Goal: Information Seeking & Learning: Learn about a topic

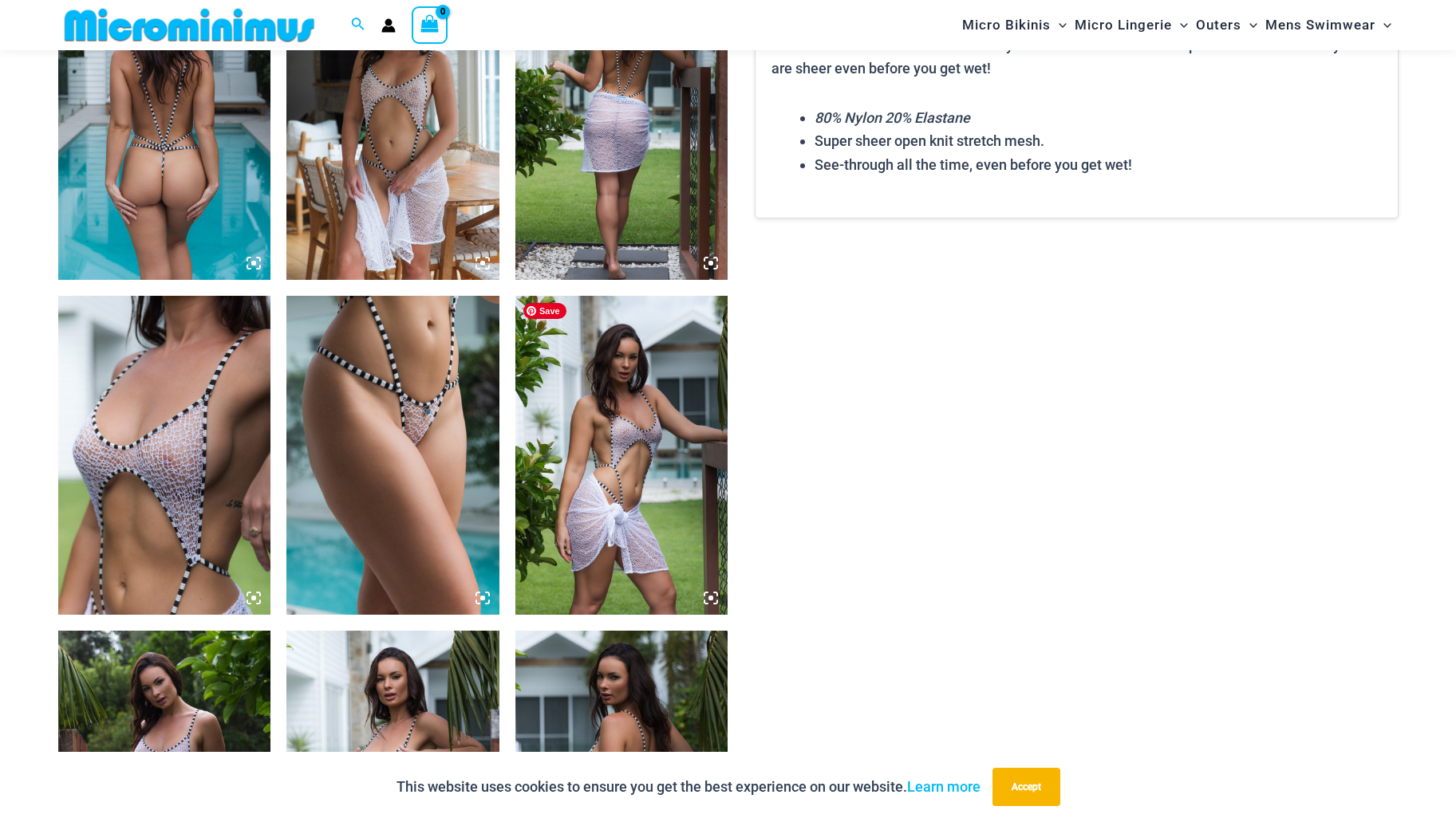
scroll to position [1207, 0]
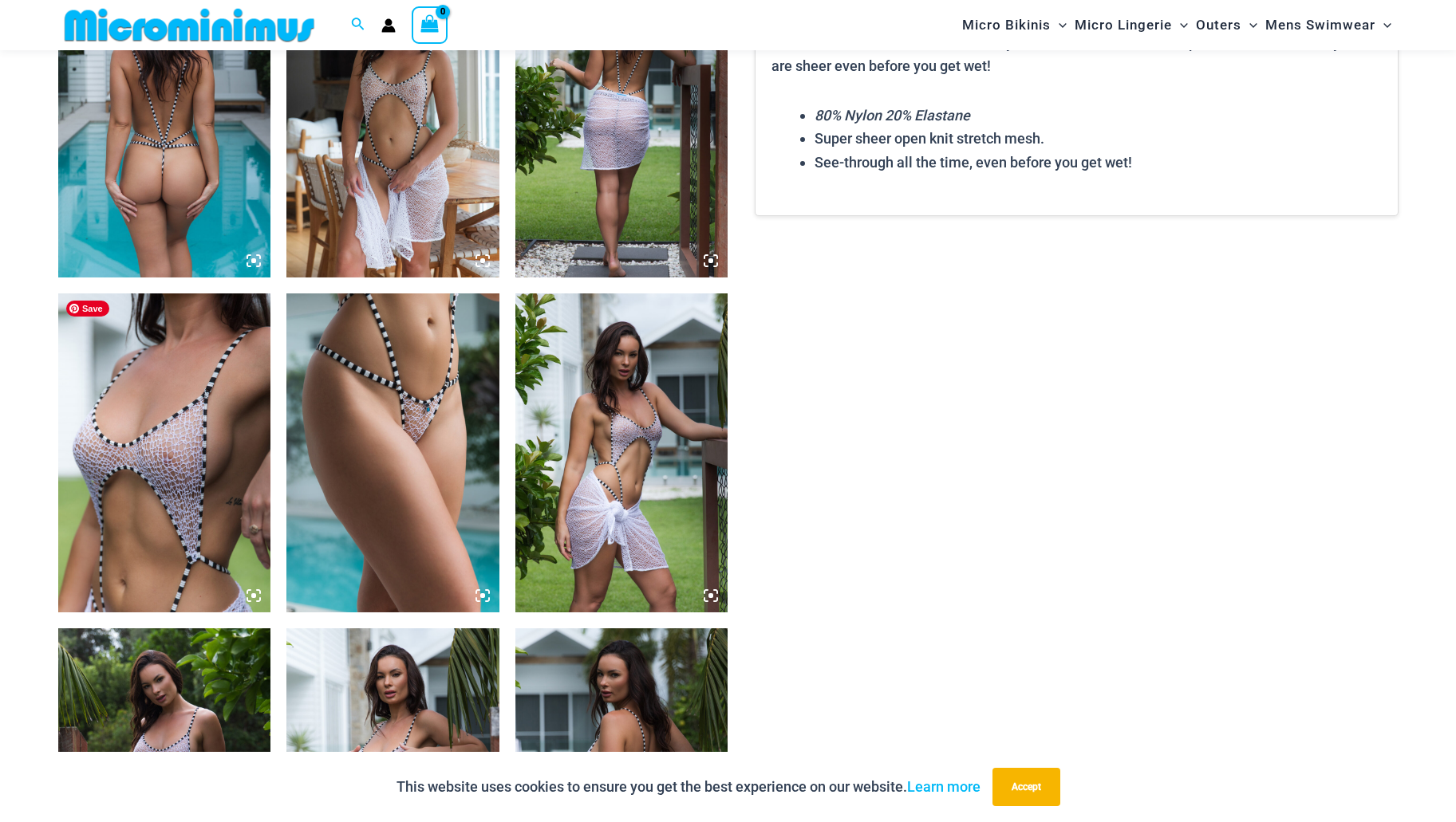
click at [182, 442] on img at bounding box center [164, 454] width 213 height 319
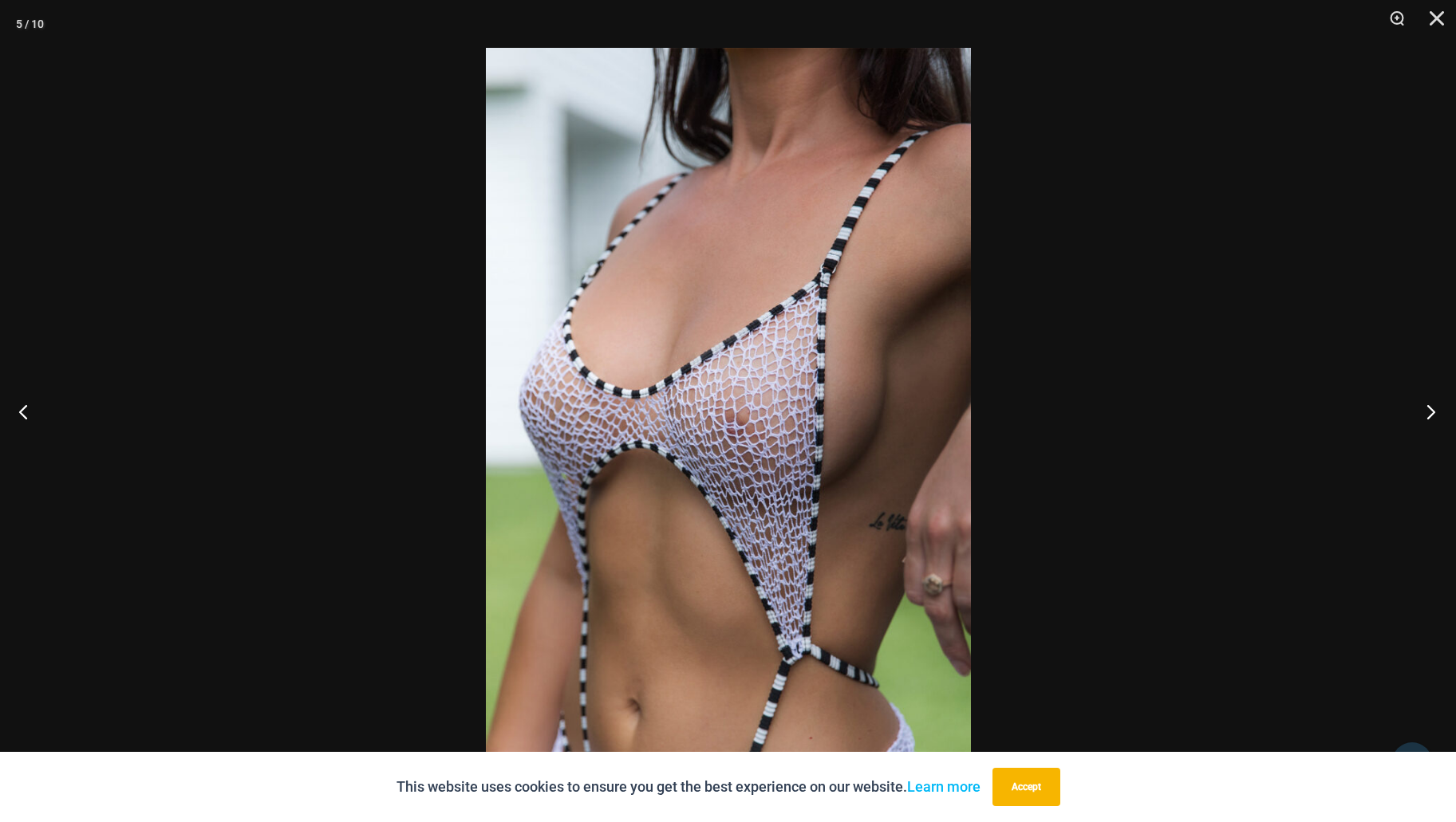
click at [1430, 411] on button "Next" at bounding box center [1425, 411] width 60 height 79
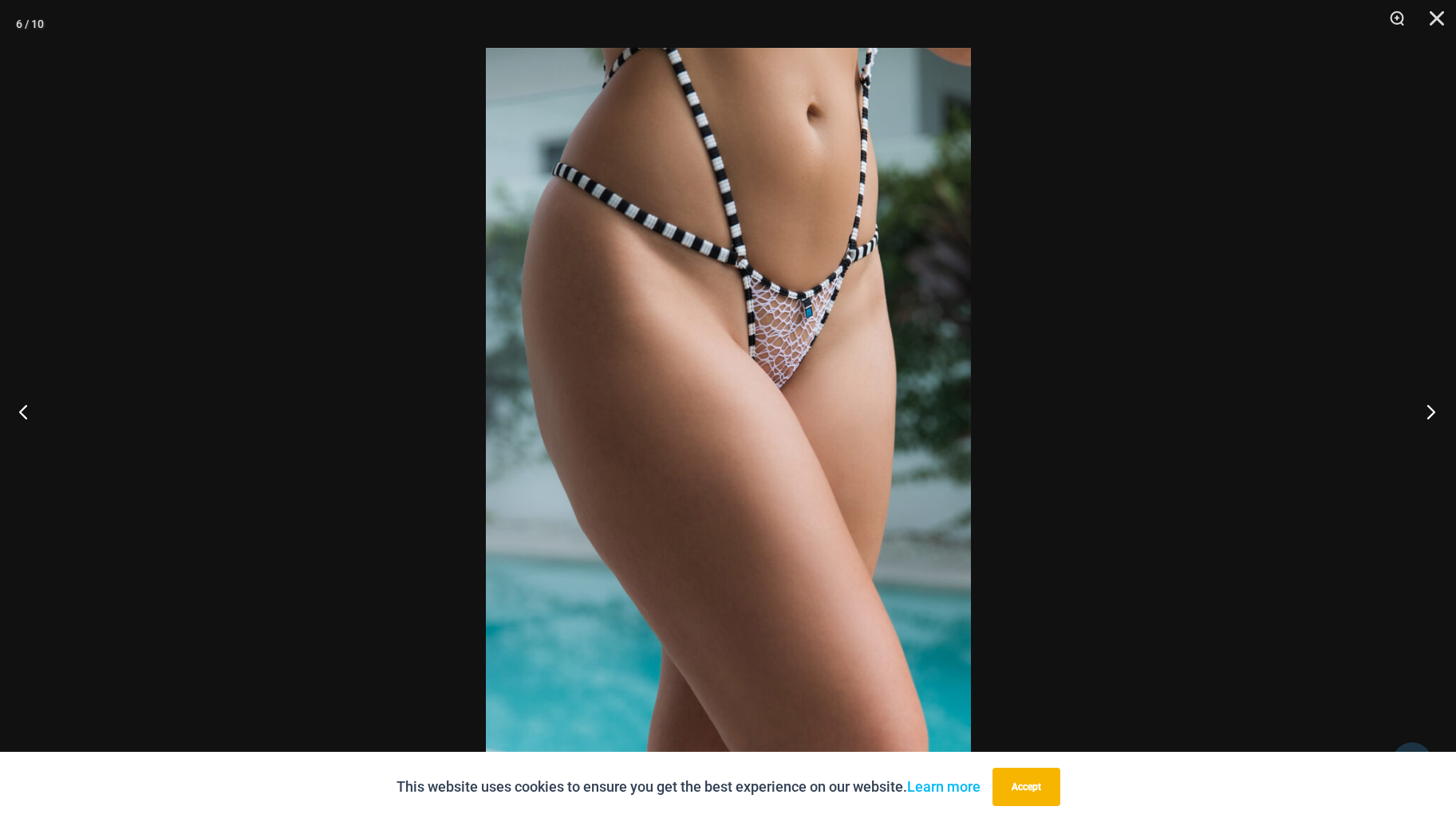
click at [1430, 411] on button "Next" at bounding box center [1425, 411] width 60 height 79
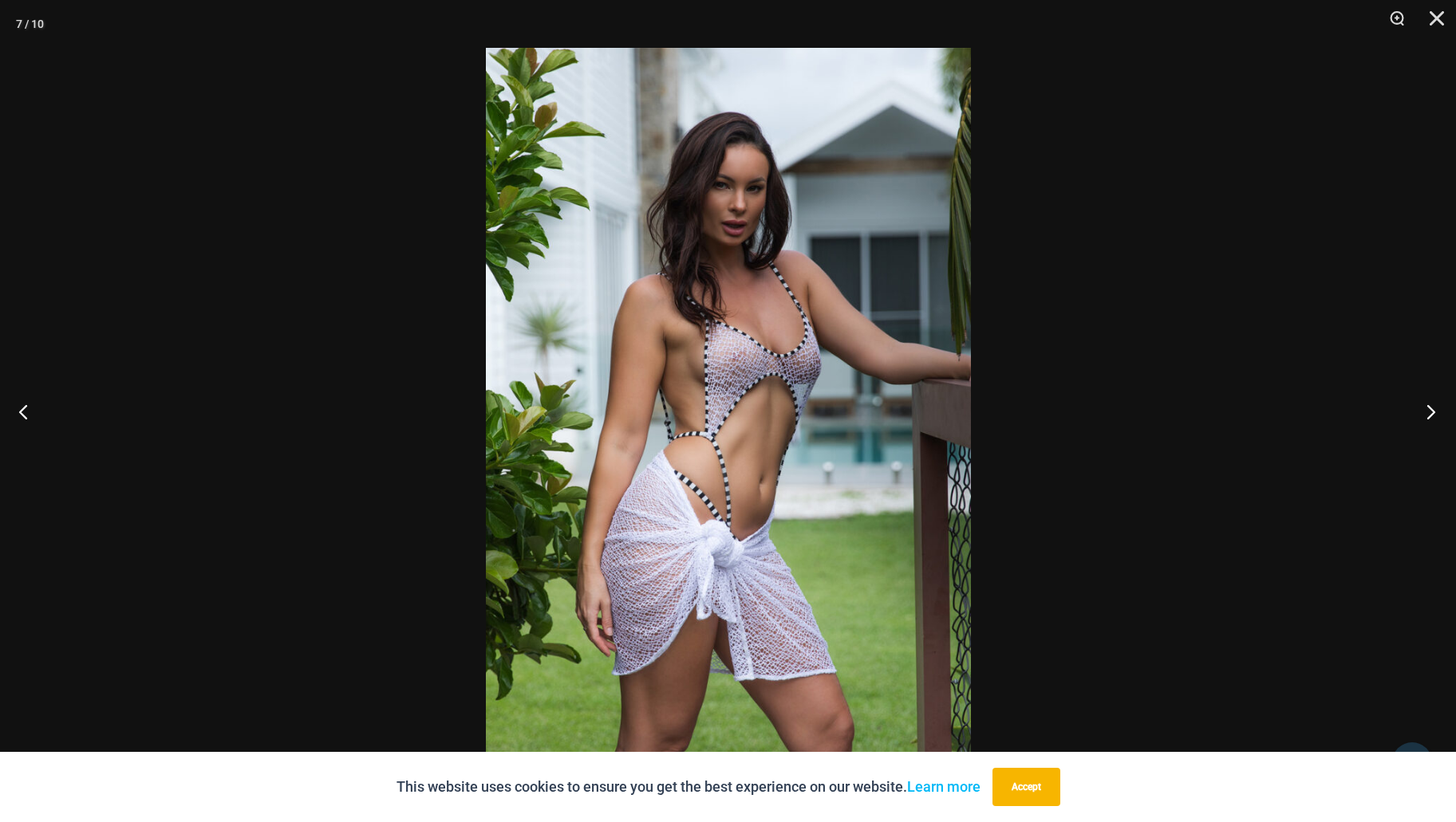
click at [1430, 411] on button "Next" at bounding box center [1425, 411] width 60 height 79
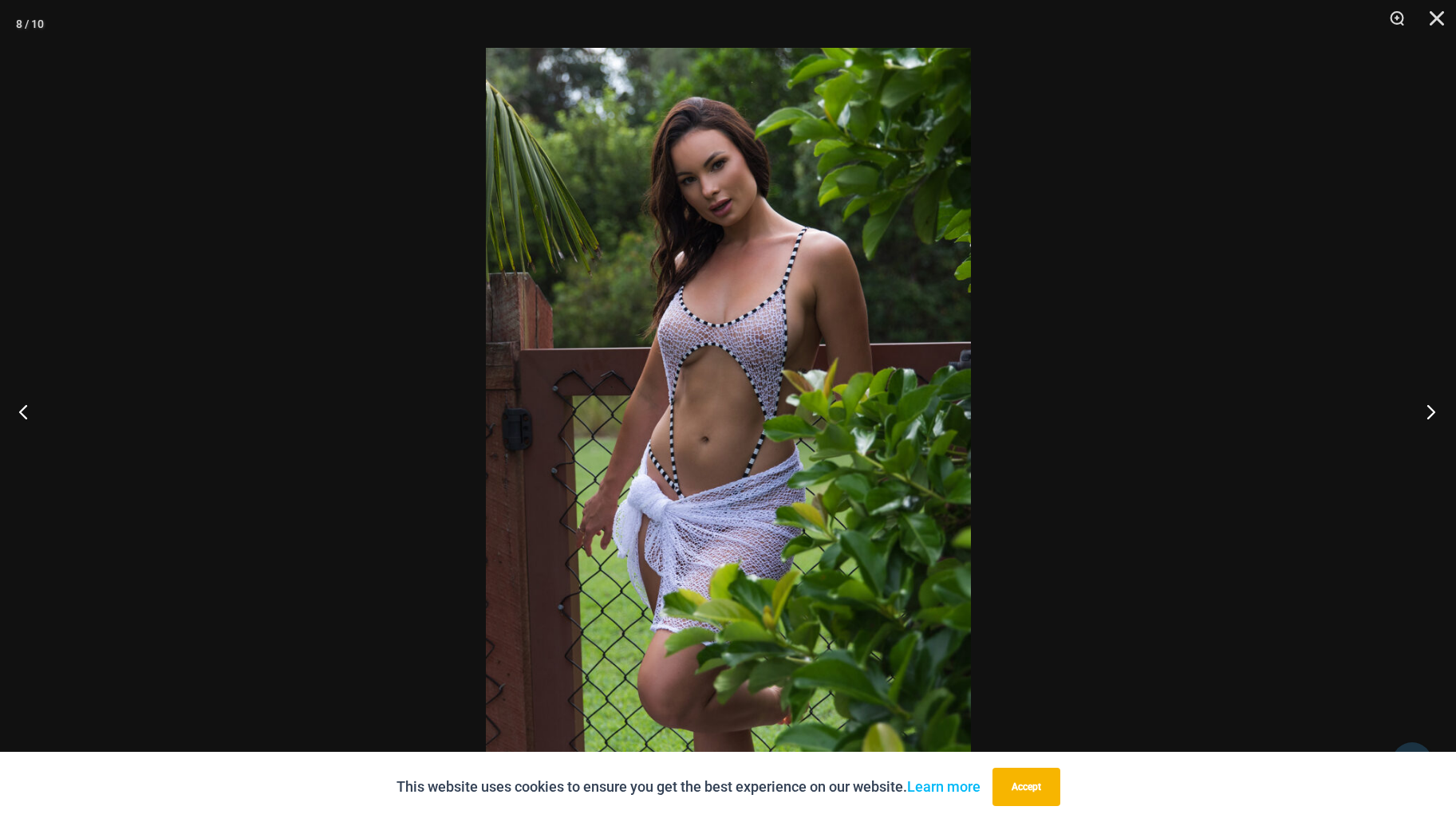
click at [1430, 411] on button "Next" at bounding box center [1425, 411] width 60 height 79
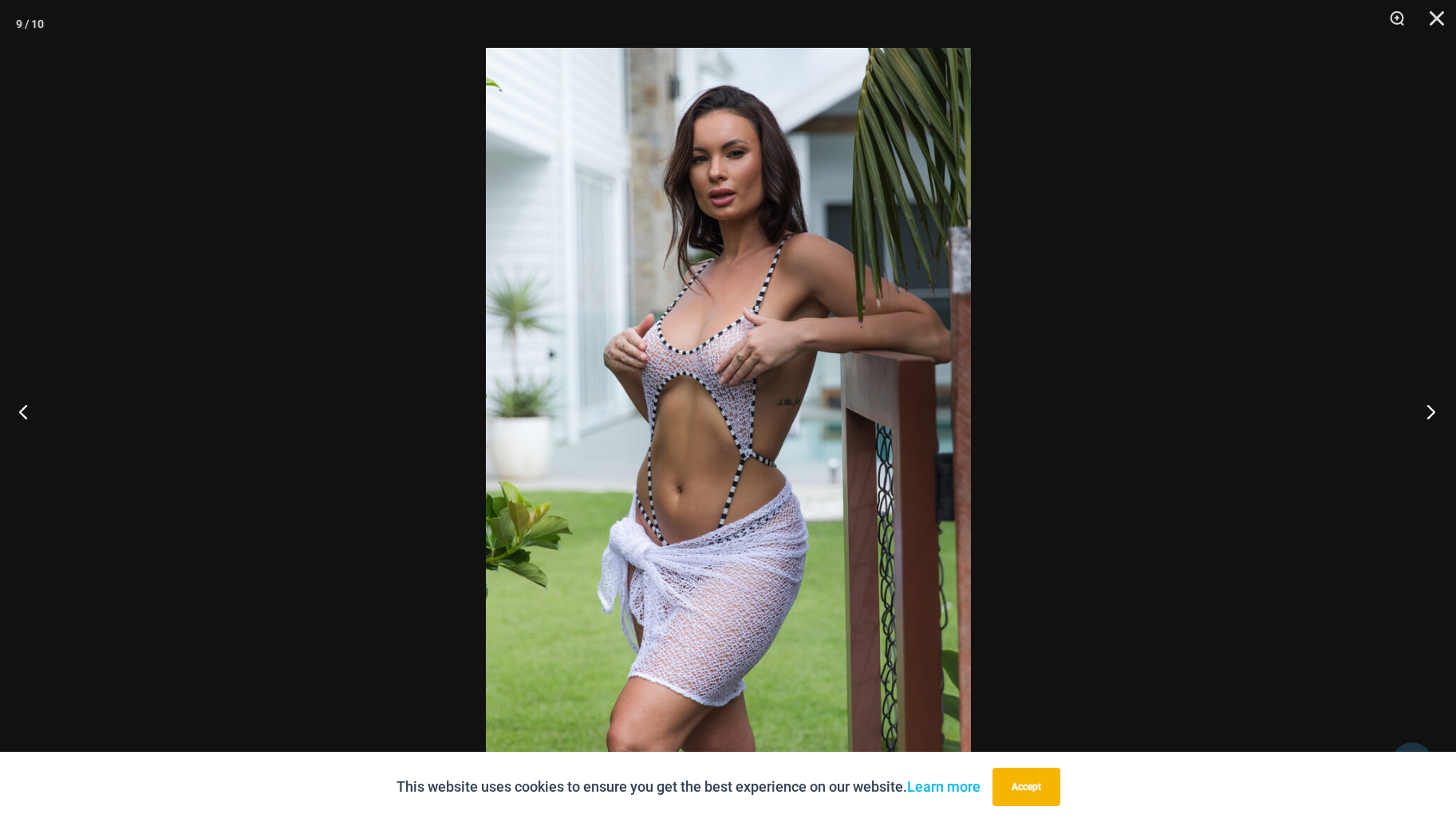
click at [1430, 411] on button "Next" at bounding box center [1425, 411] width 60 height 79
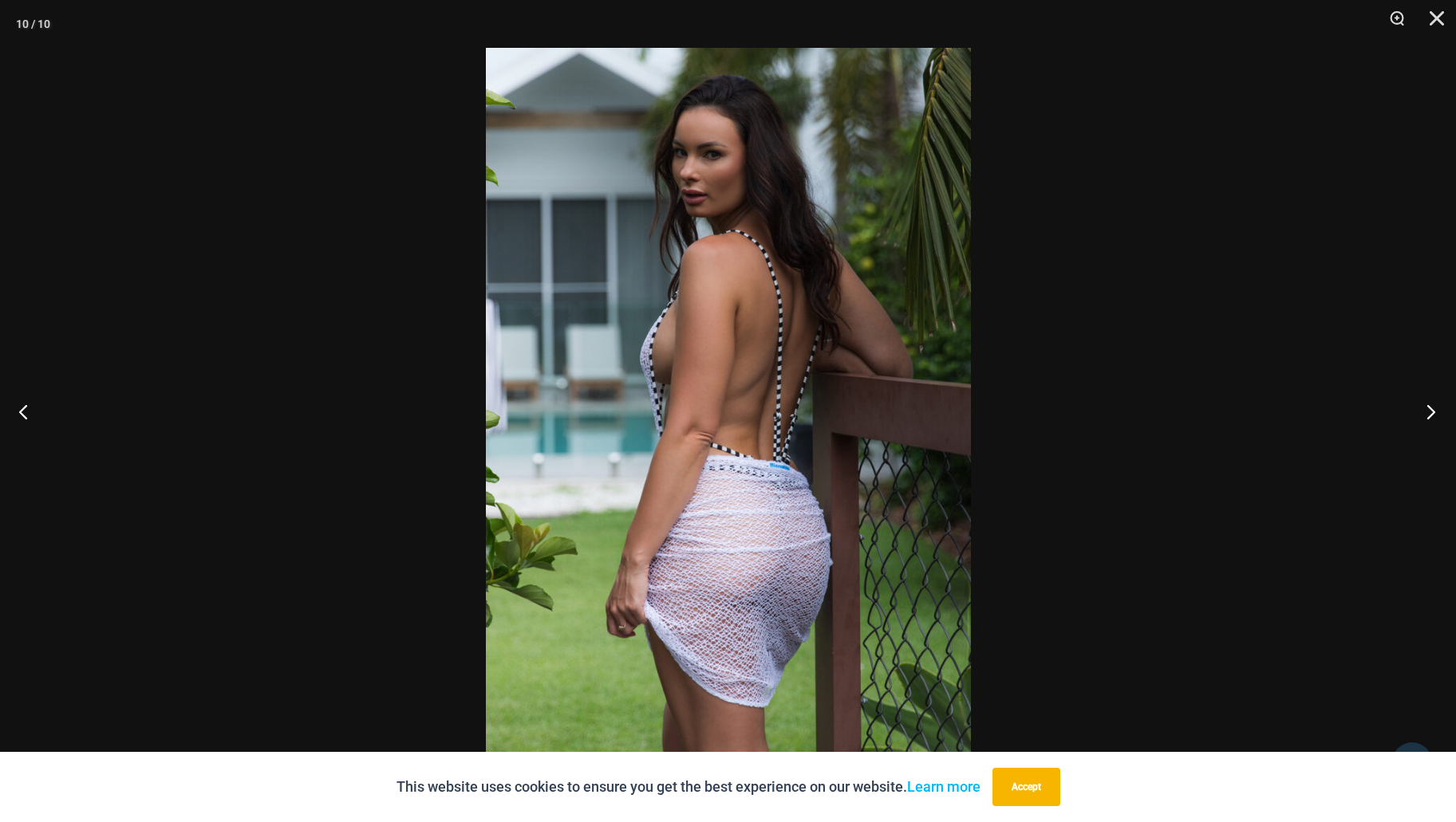
click at [1430, 411] on button "Next" at bounding box center [1425, 411] width 60 height 79
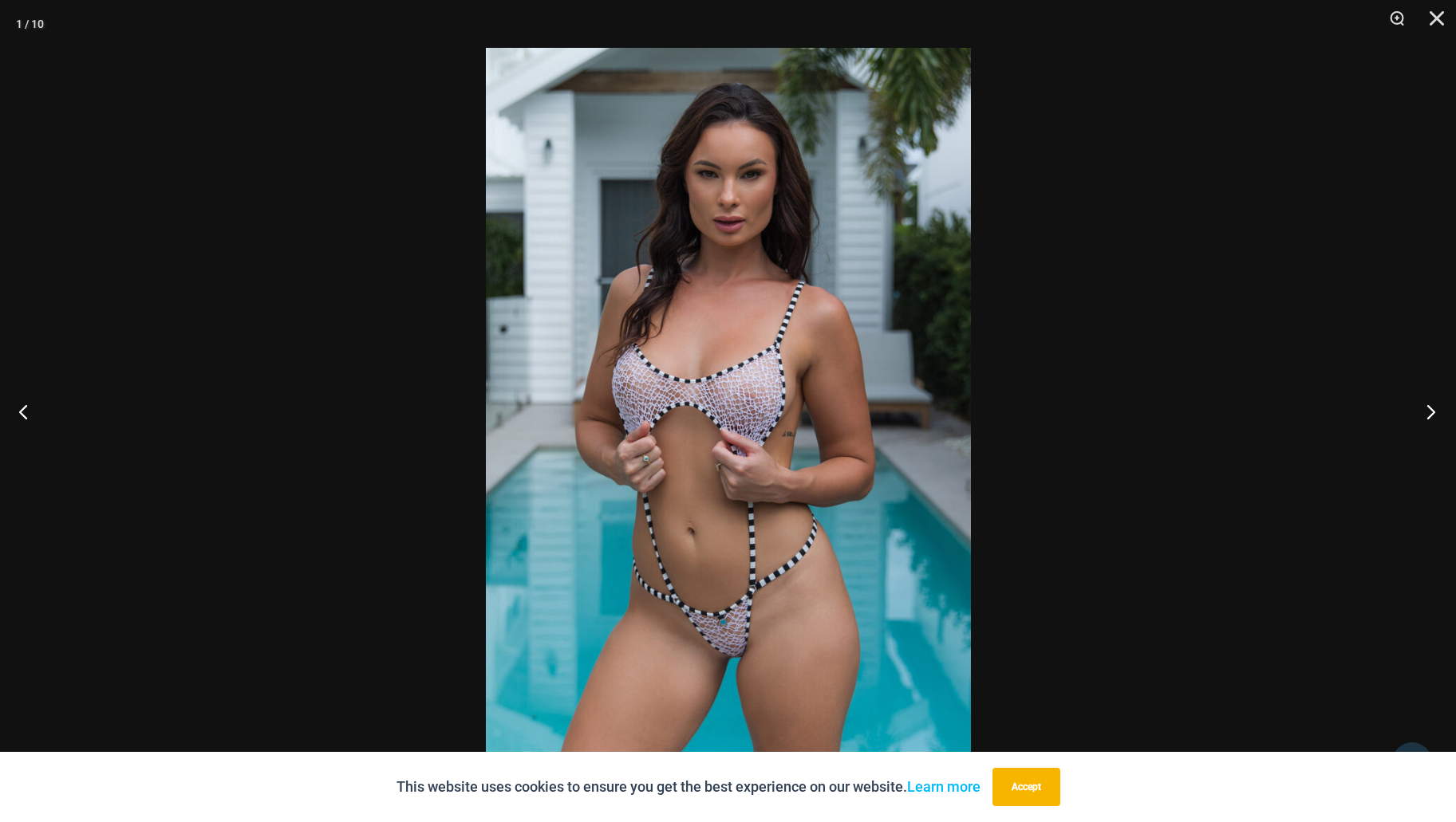
click at [1430, 411] on button "Next" at bounding box center [1425, 411] width 60 height 79
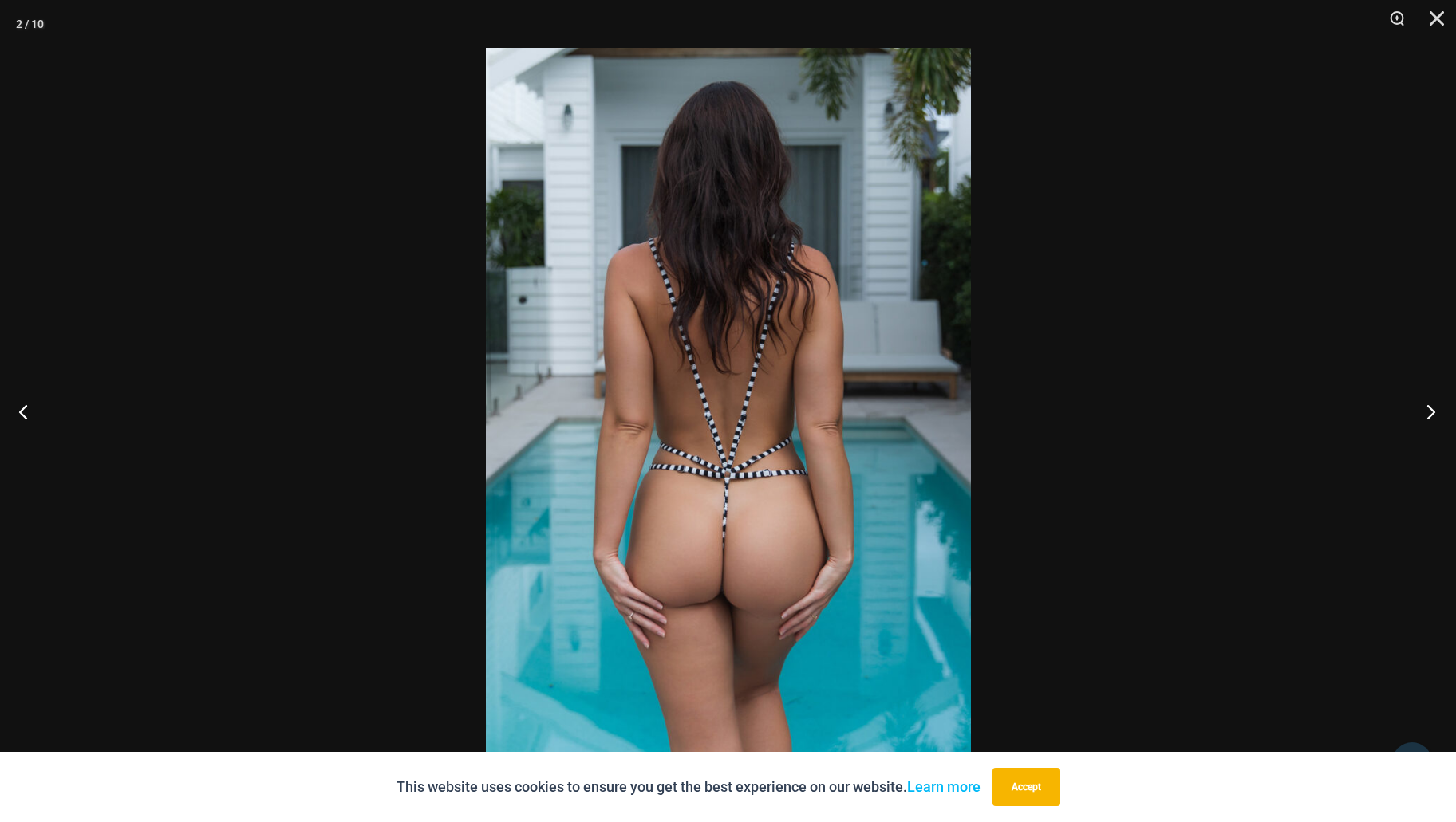
click at [1430, 411] on button "Next" at bounding box center [1425, 411] width 60 height 79
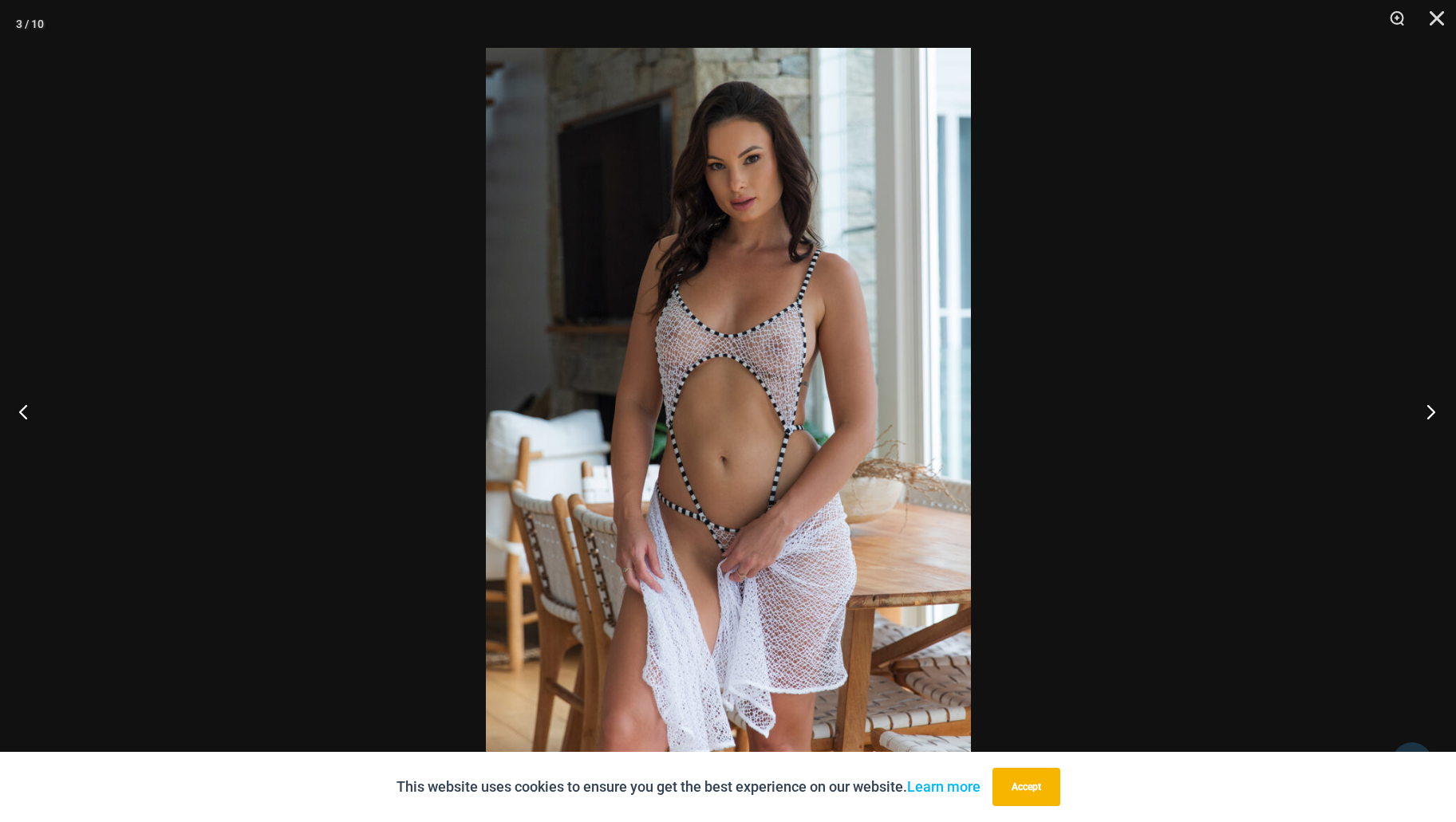
click at [1430, 411] on button "Next" at bounding box center [1425, 411] width 60 height 79
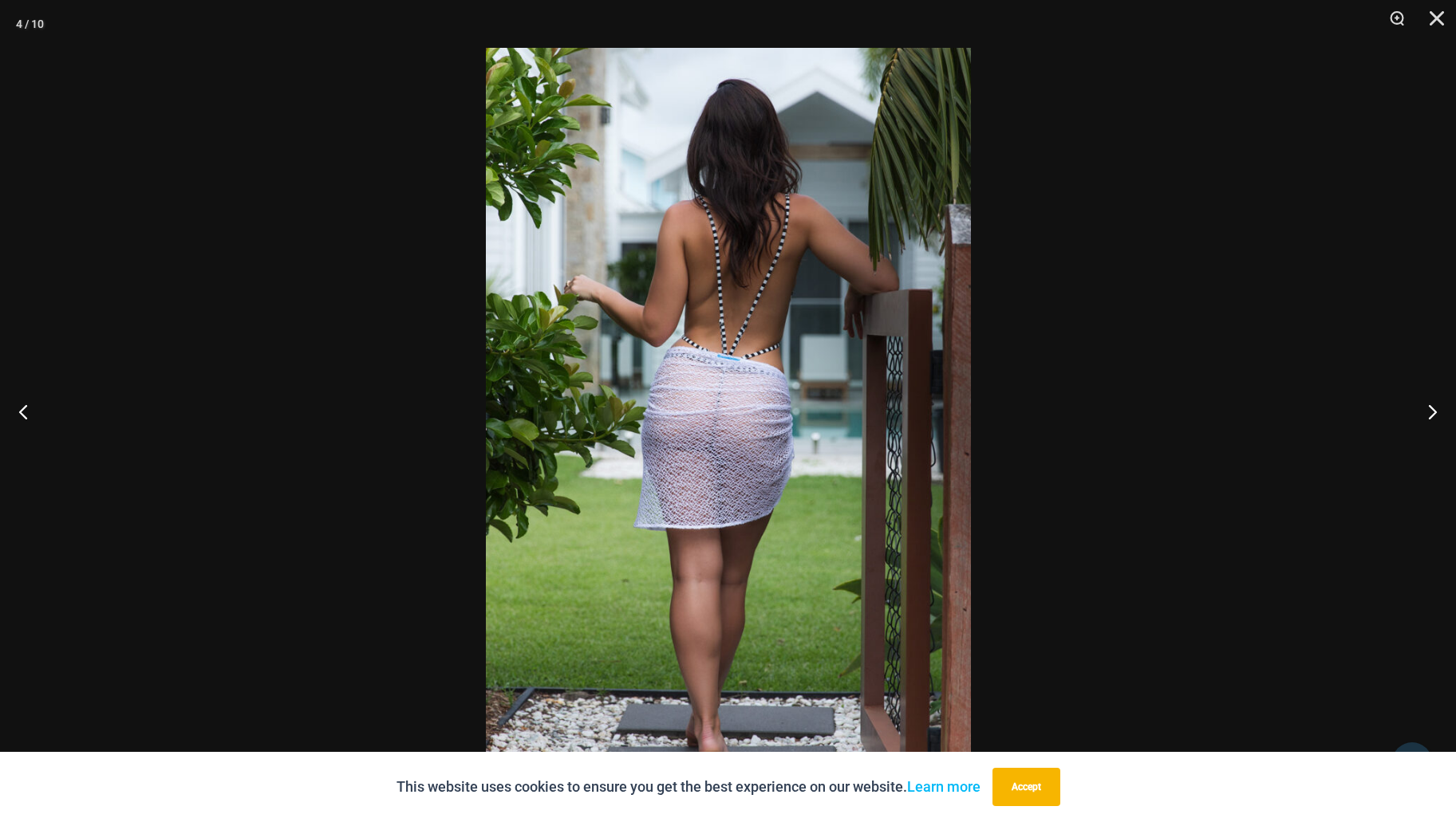
click at [1191, 406] on div at bounding box center [728, 411] width 1456 height 822
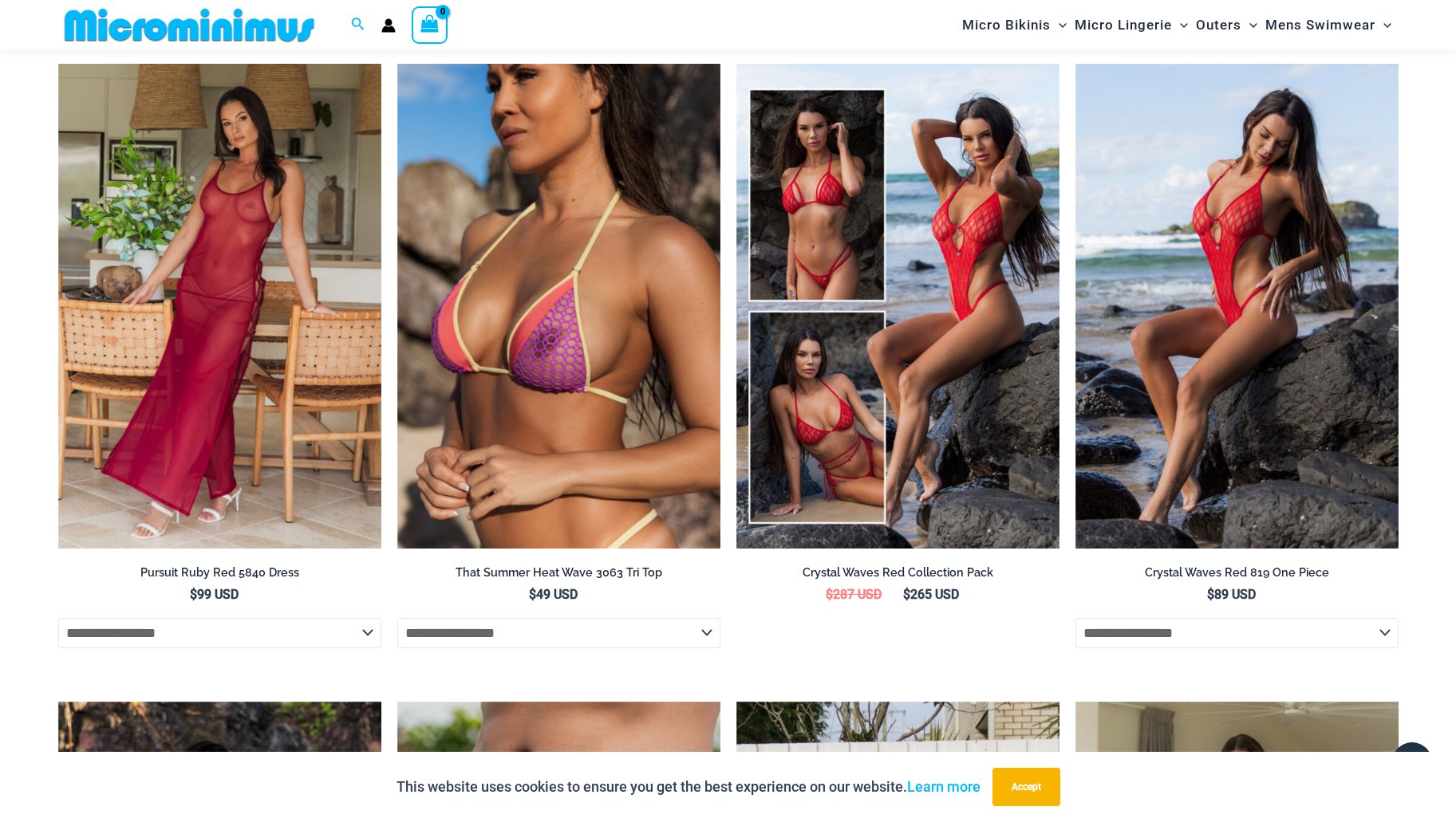
scroll to position [4091, 0]
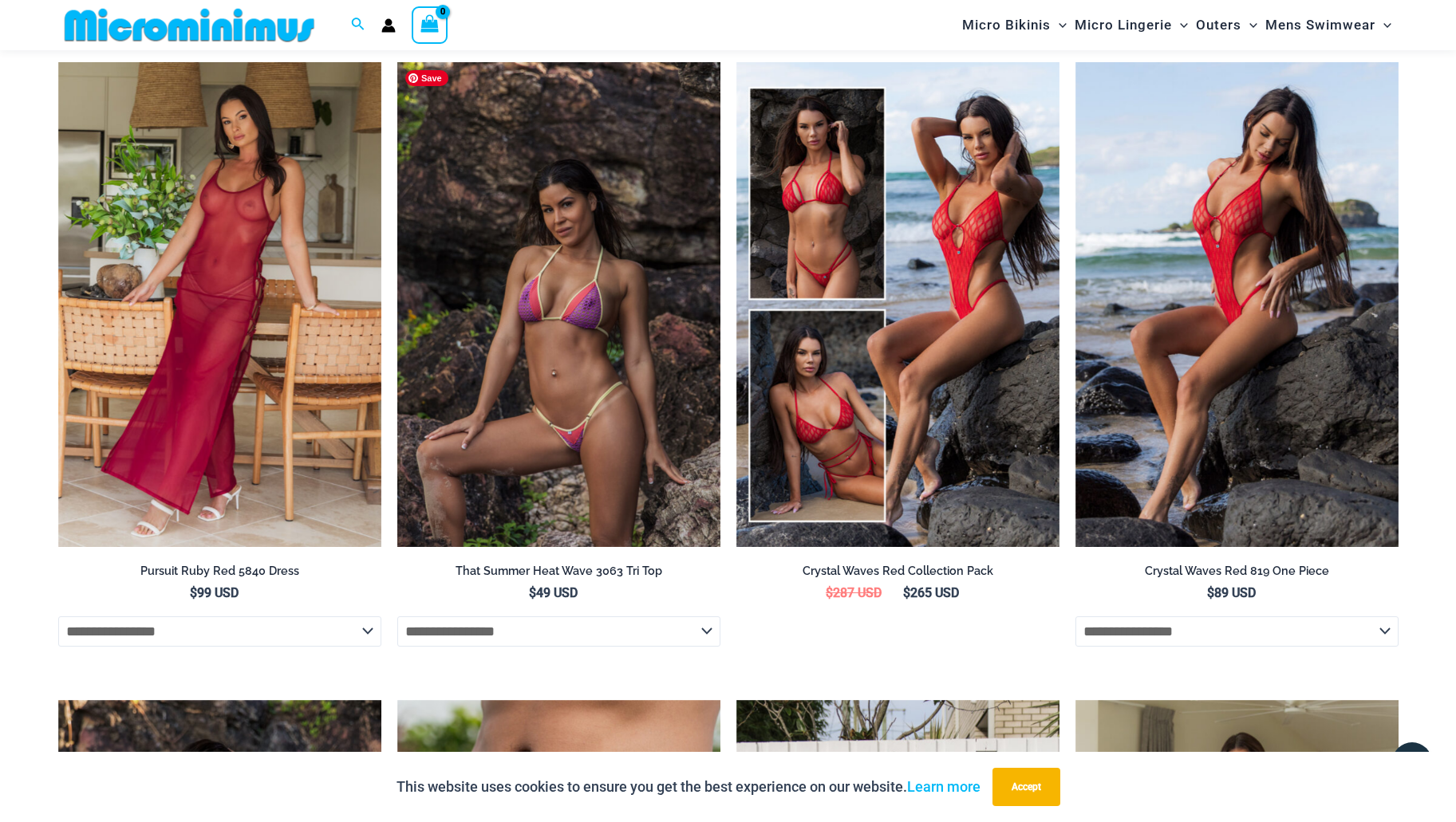
click at [592, 265] on img at bounding box center [558, 304] width 323 height 485
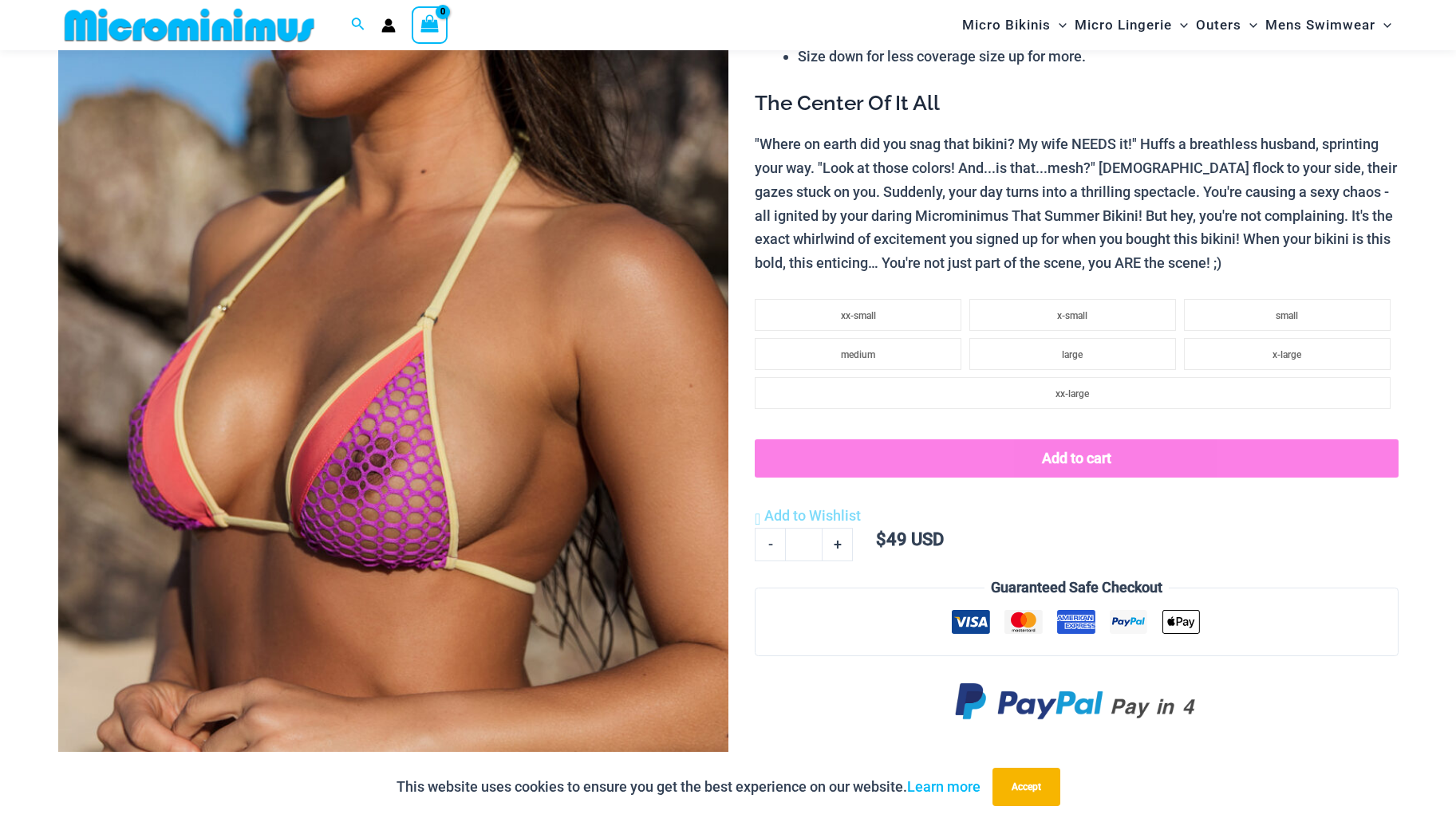
scroll to position [901, 0]
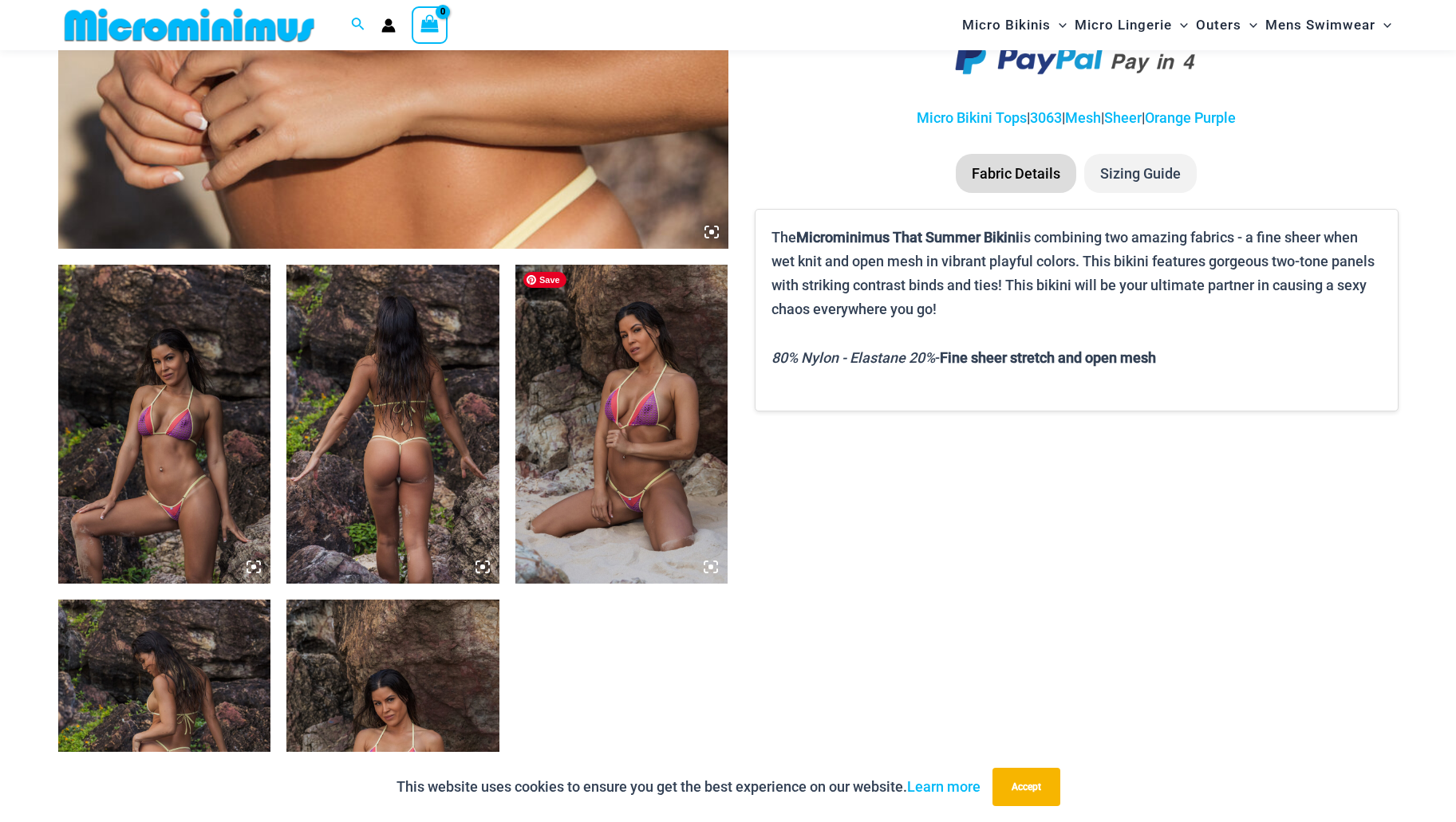
click at [639, 495] on img at bounding box center [621, 424] width 213 height 319
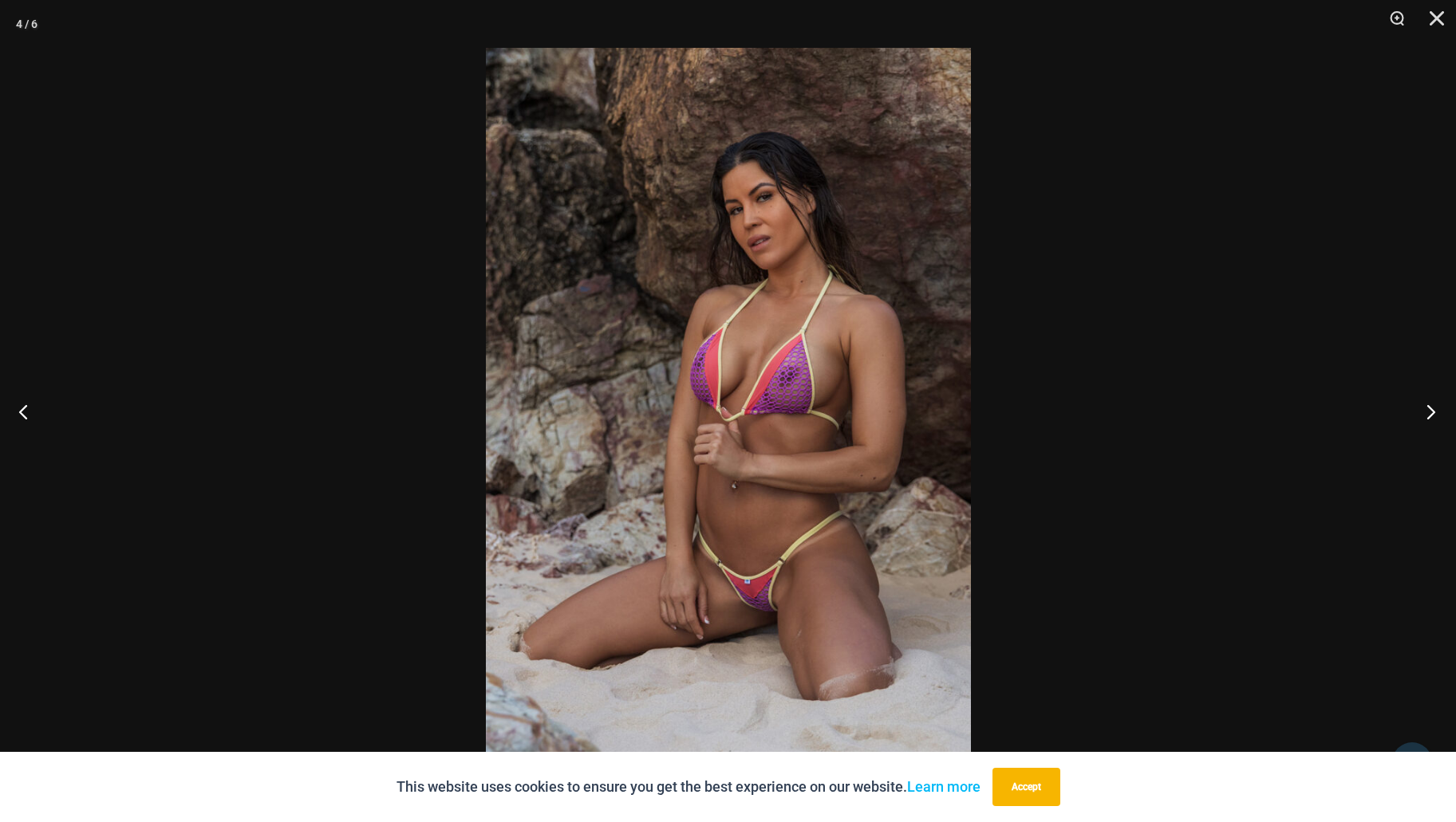
click at [1429, 410] on button "Next" at bounding box center [1425, 411] width 60 height 79
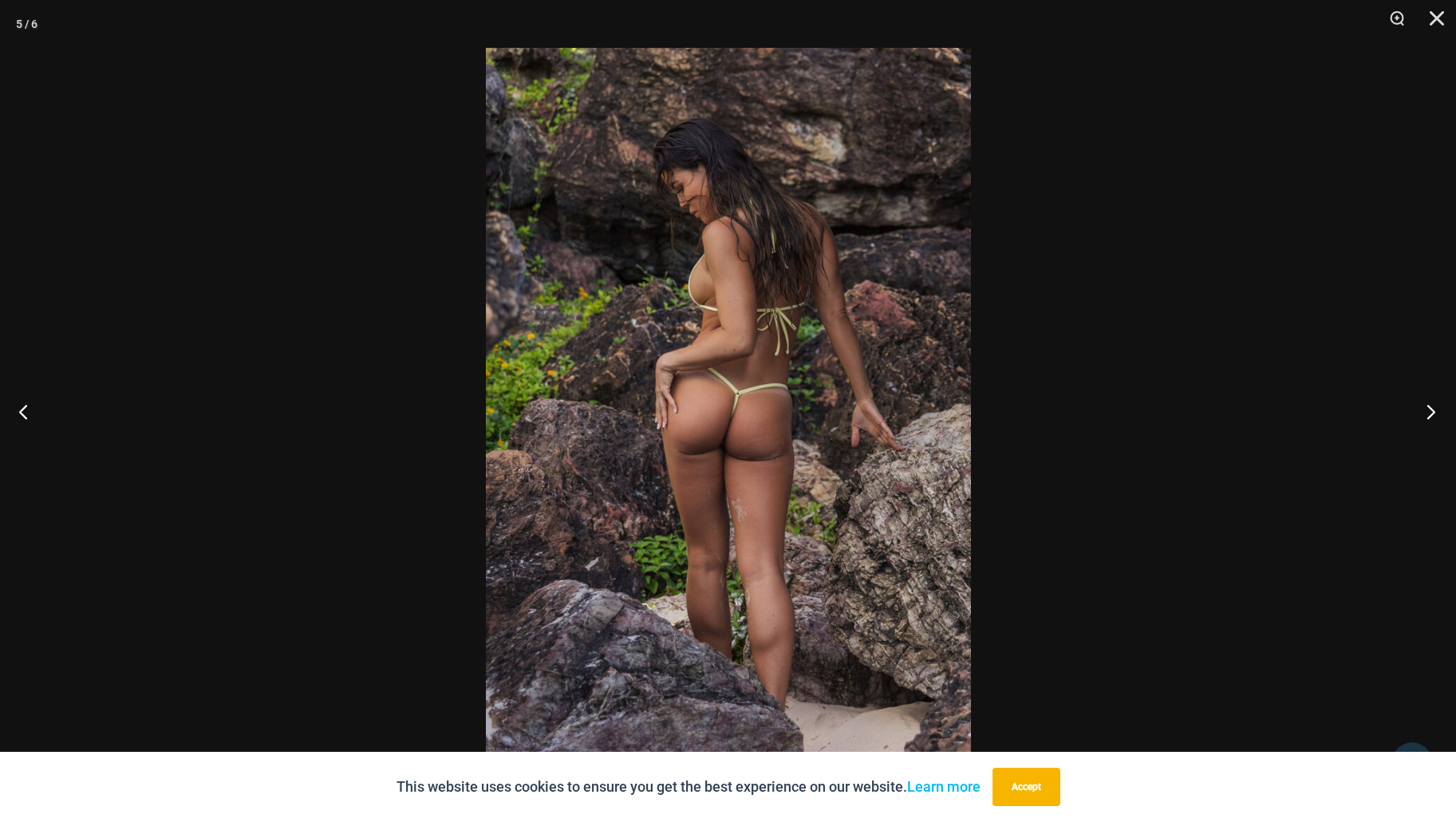
click at [1429, 410] on button "Next" at bounding box center [1425, 411] width 60 height 79
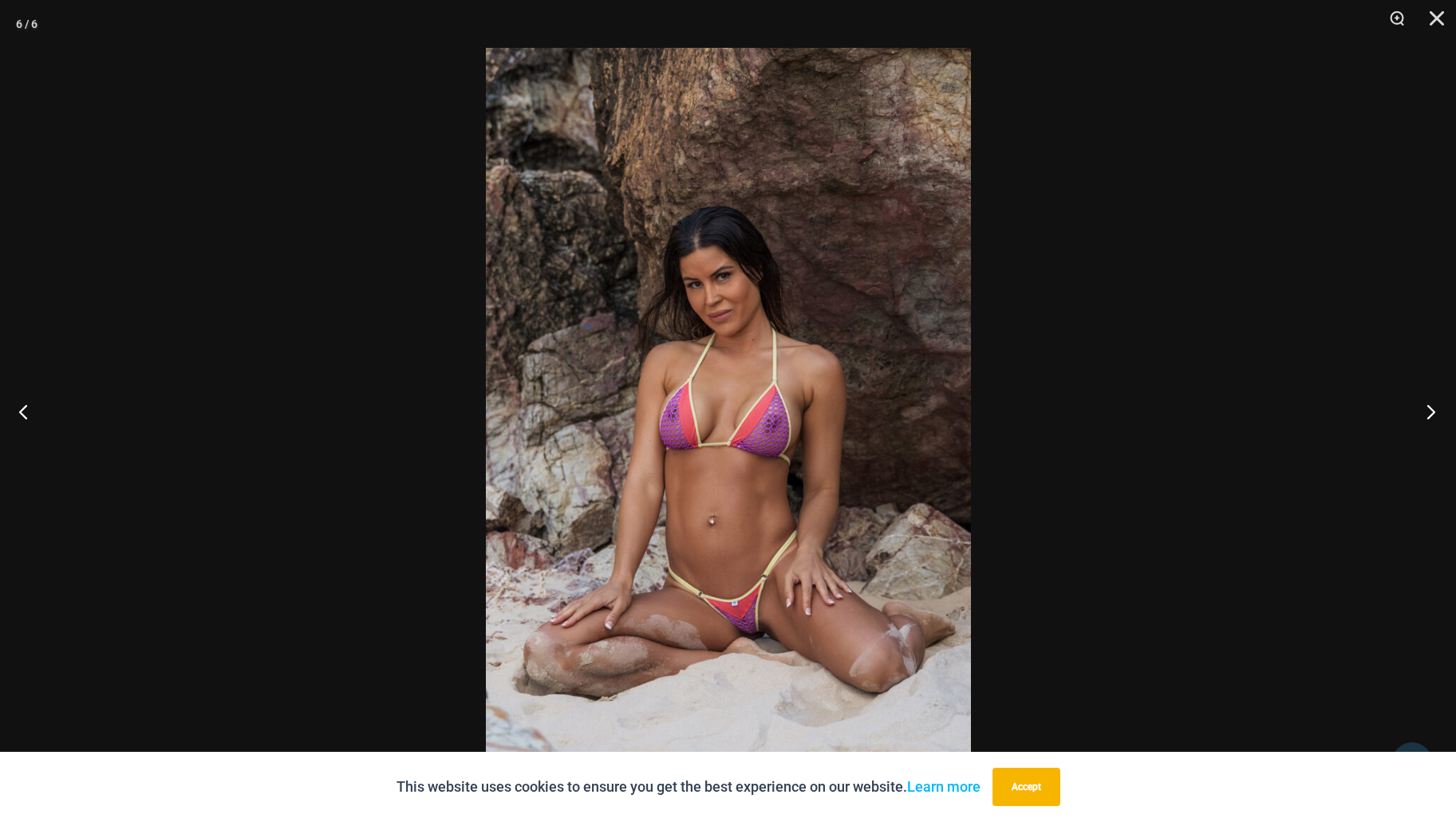
click at [1429, 410] on button "Next" at bounding box center [1425, 411] width 60 height 79
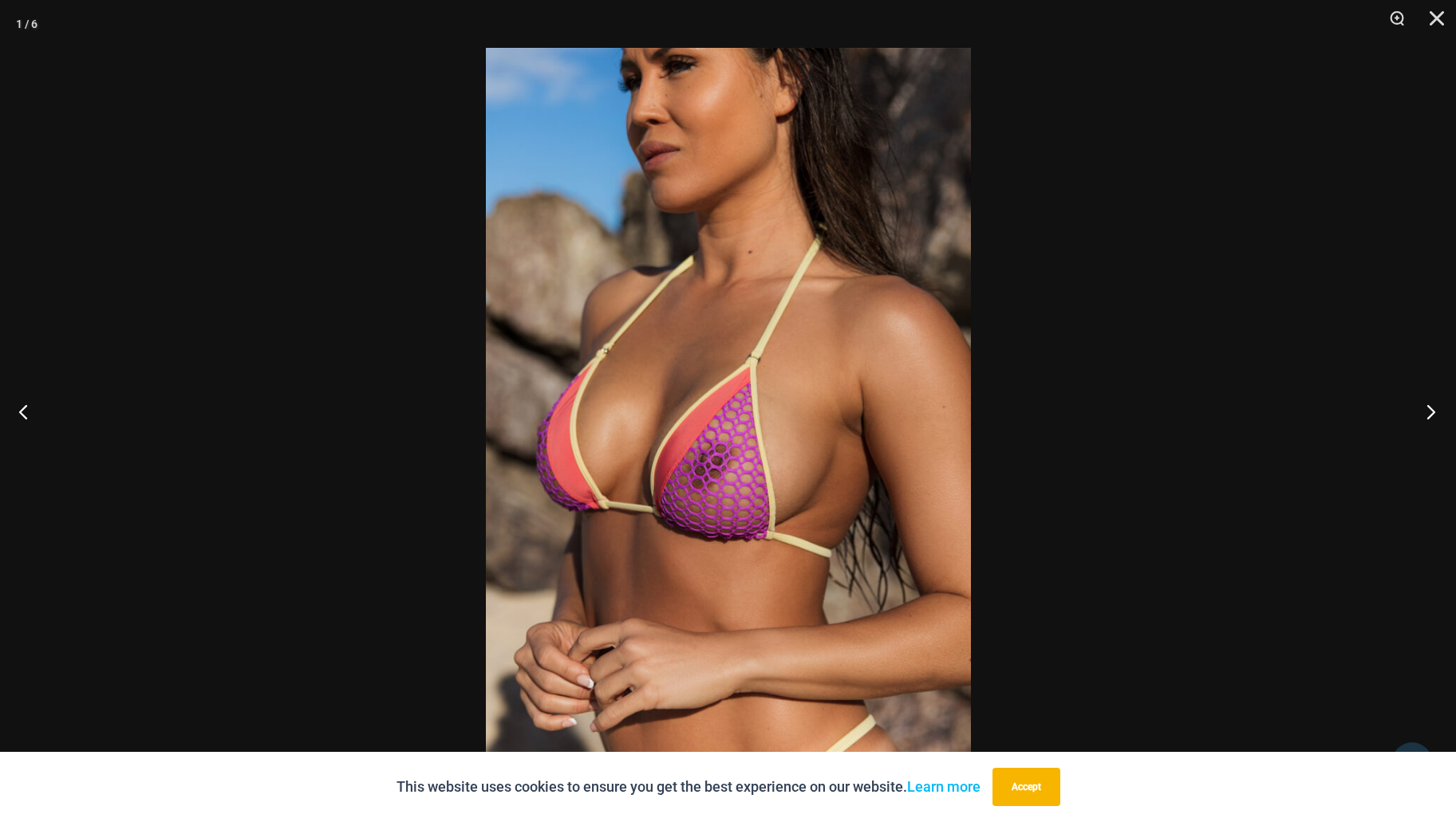
click at [1429, 410] on button "Next" at bounding box center [1425, 411] width 60 height 79
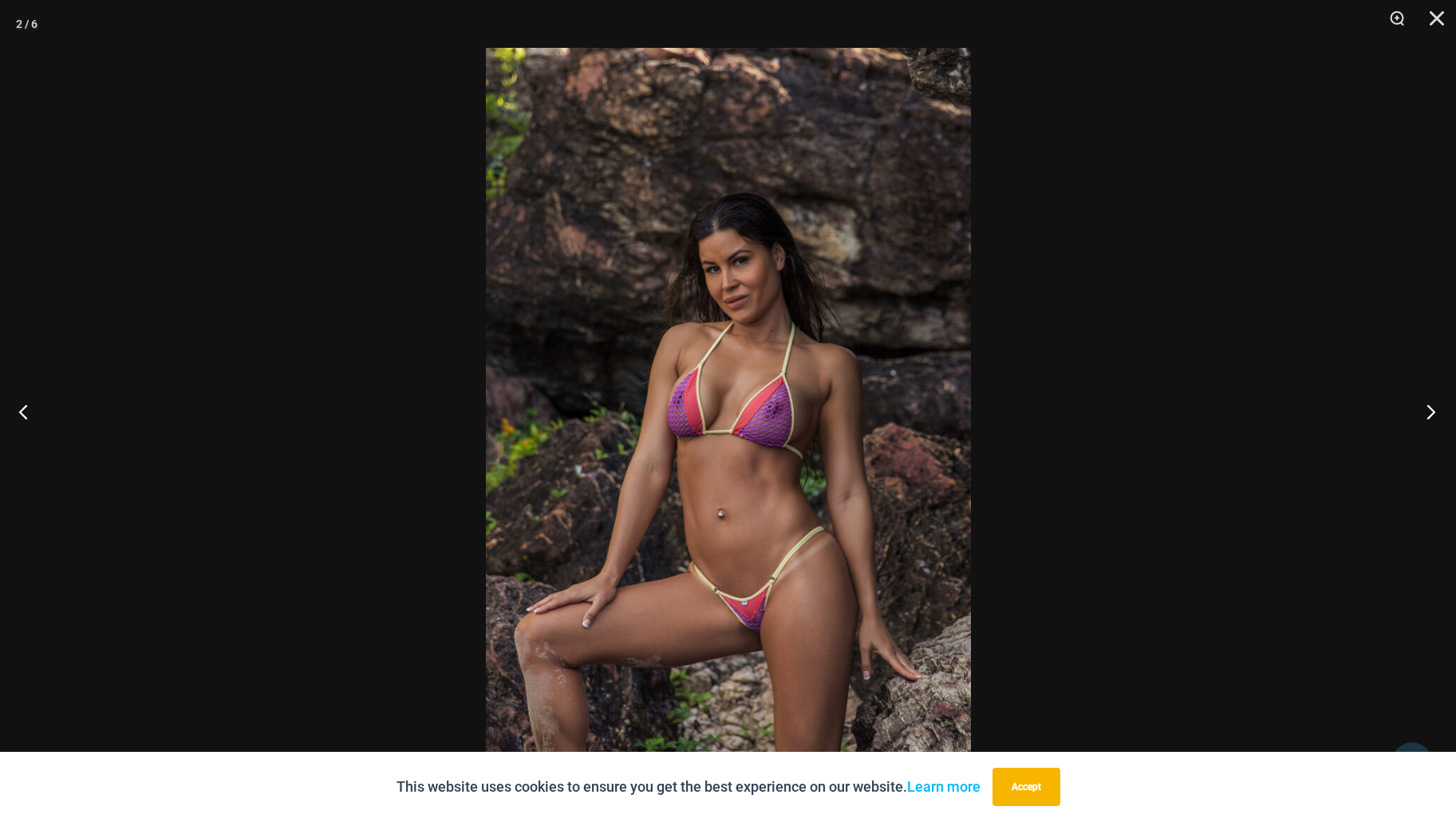
click at [1429, 410] on button "Next" at bounding box center [1425, 411] width 60 height 79
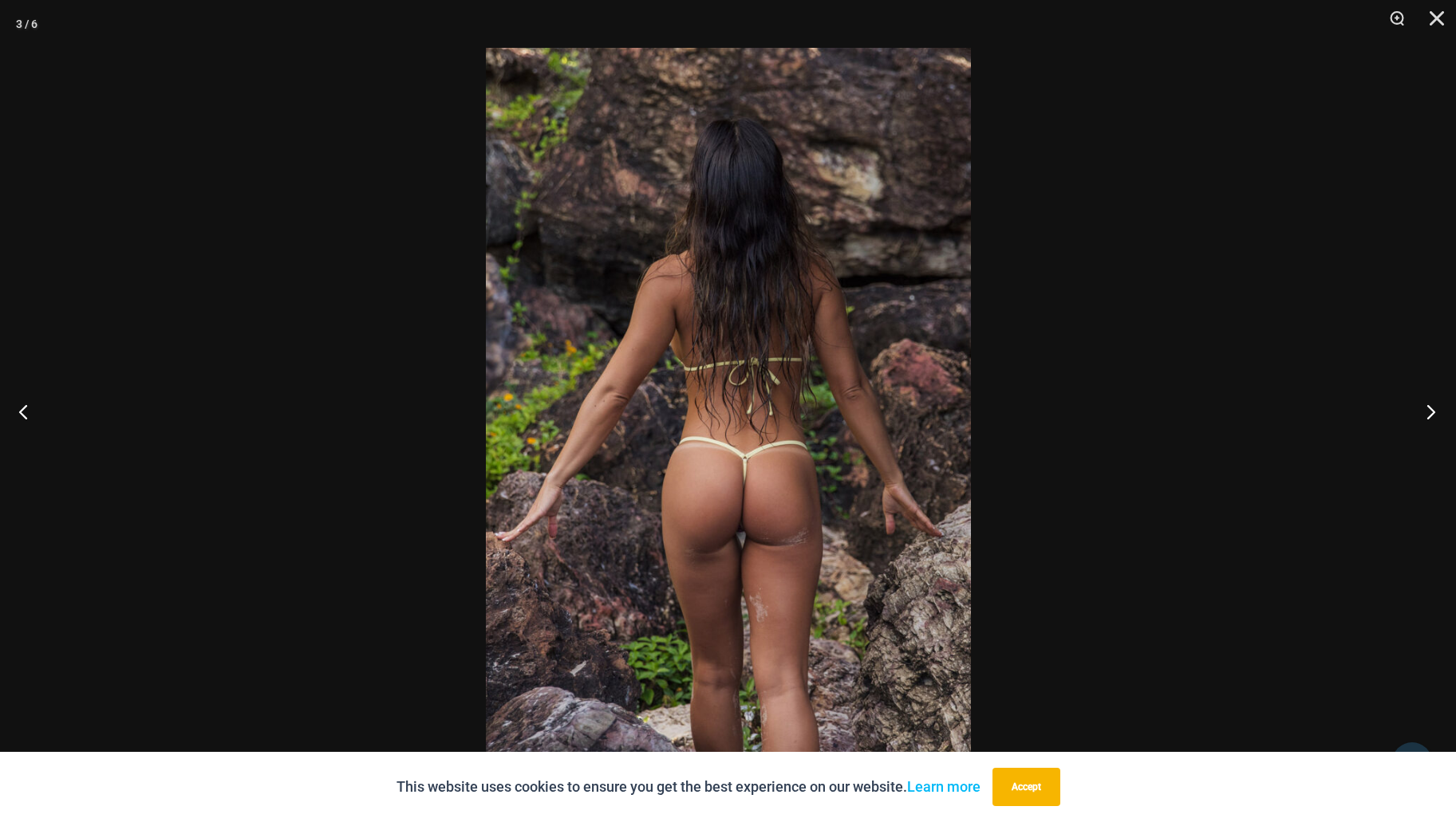
click at [1429, 410] on button "Next" at bounding box center [1425, 411] width 60 height 79
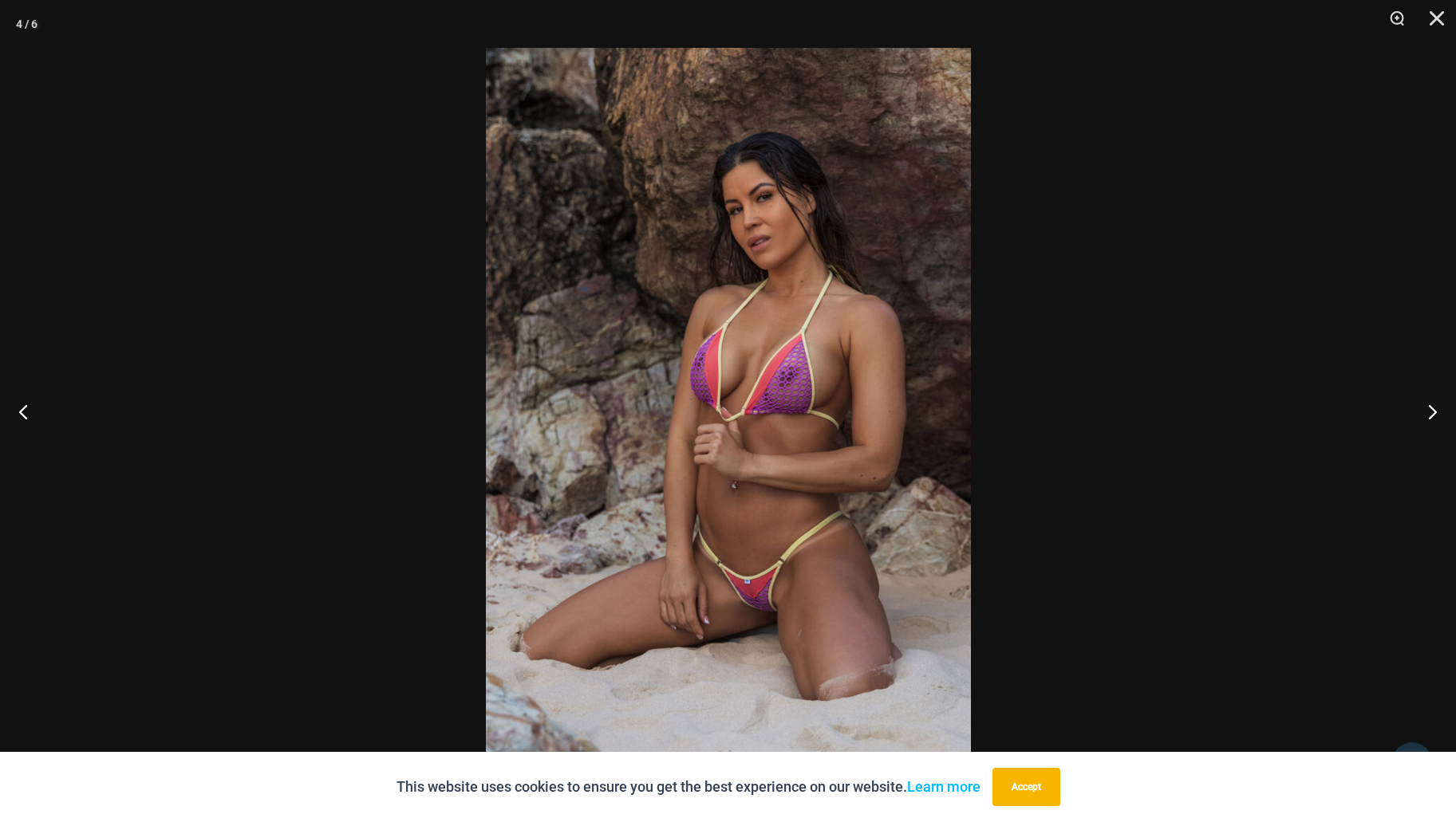
click at [1258, 397] on div at bounding box center [728, 411] width 1456 height 822
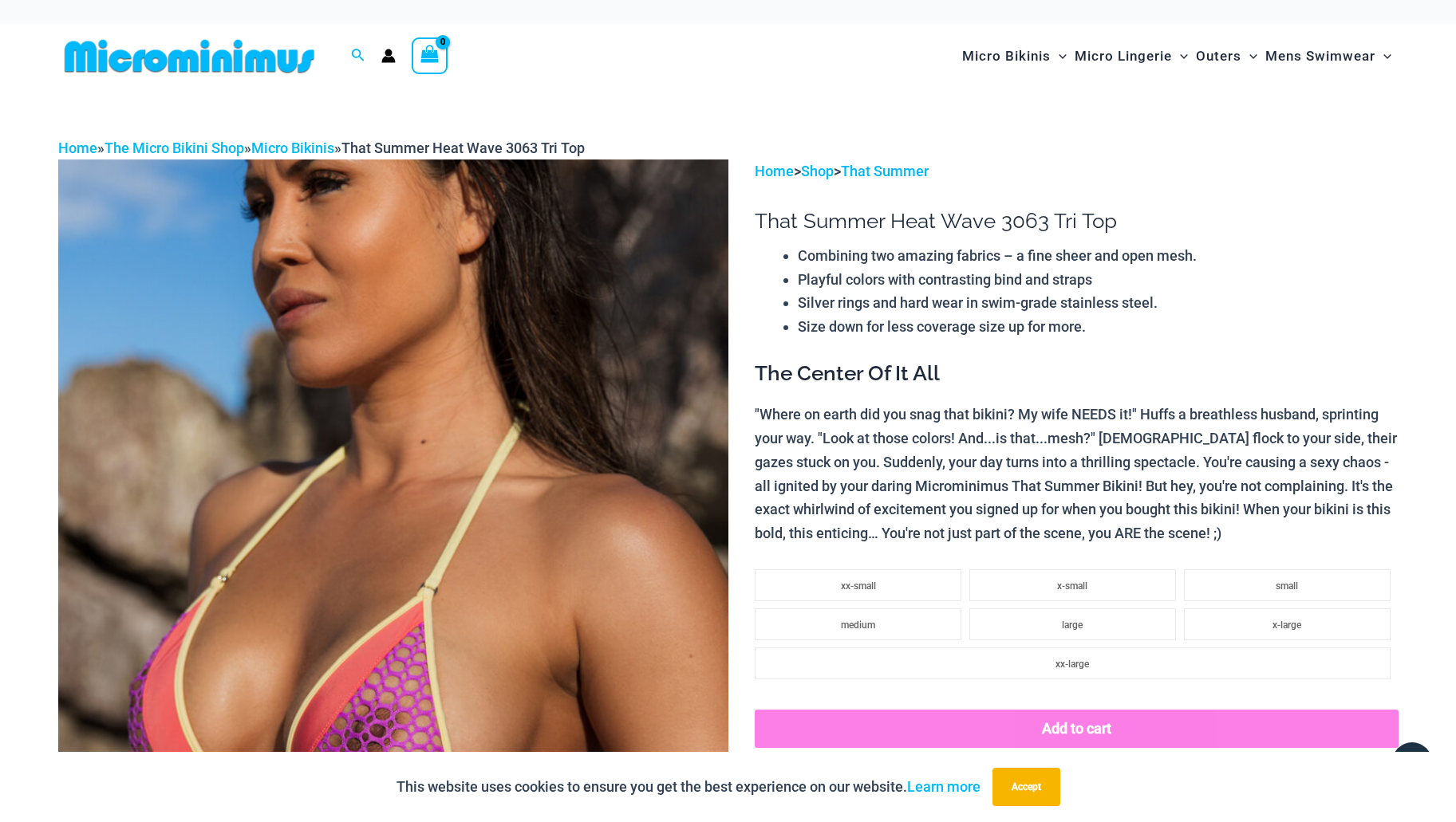
scroll to position [0, 0]
click at [254, 56] on img at bounding box center [190, 57] width 263 height 36
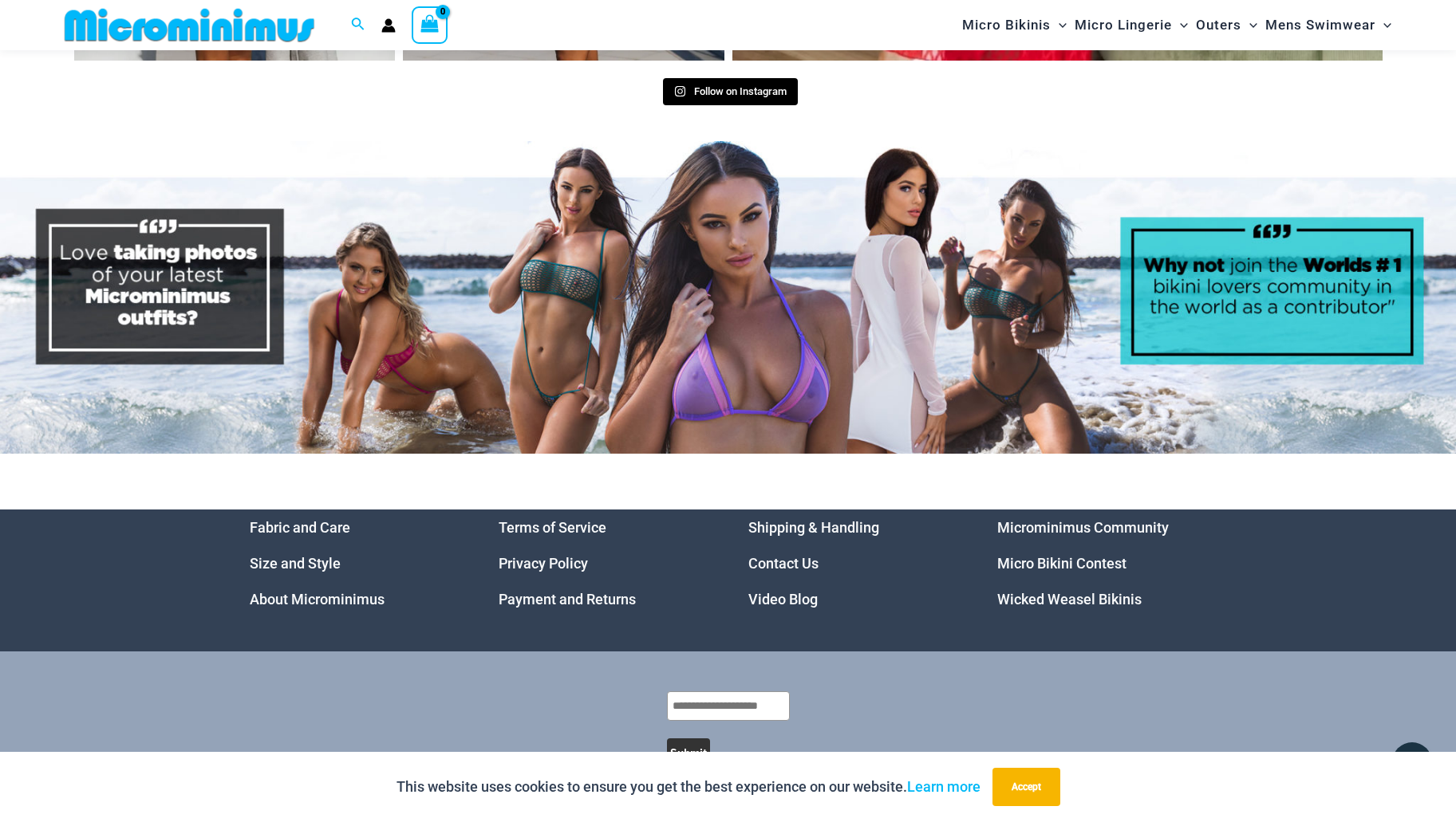
scroll to position [8116, 0]
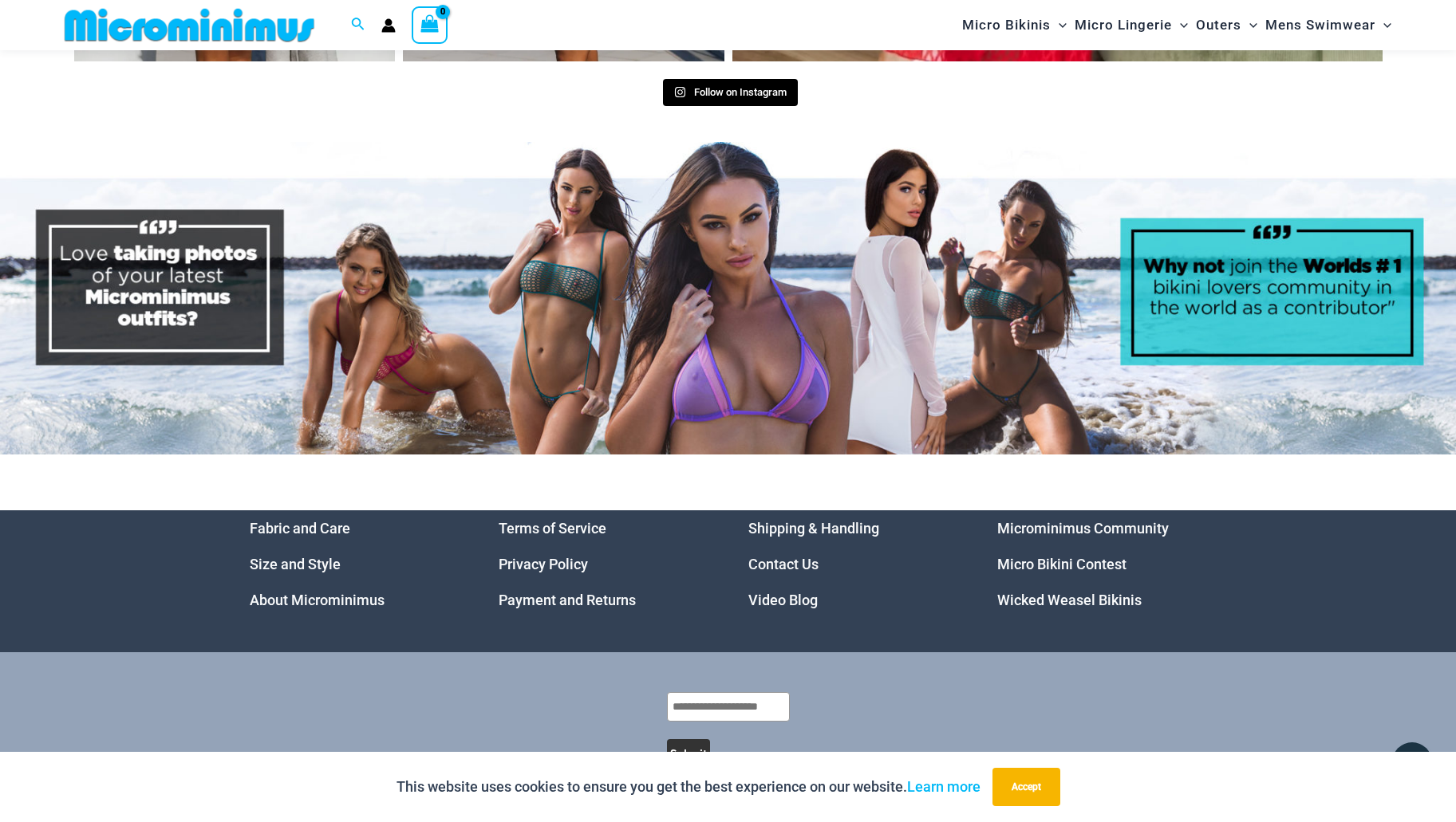
click at [1013, 556] on link "Micro Bikini Contest" at bounding box center [1061, 564] width 129 height 17
